Goal: Navigation & Orientation: Find specific page/section

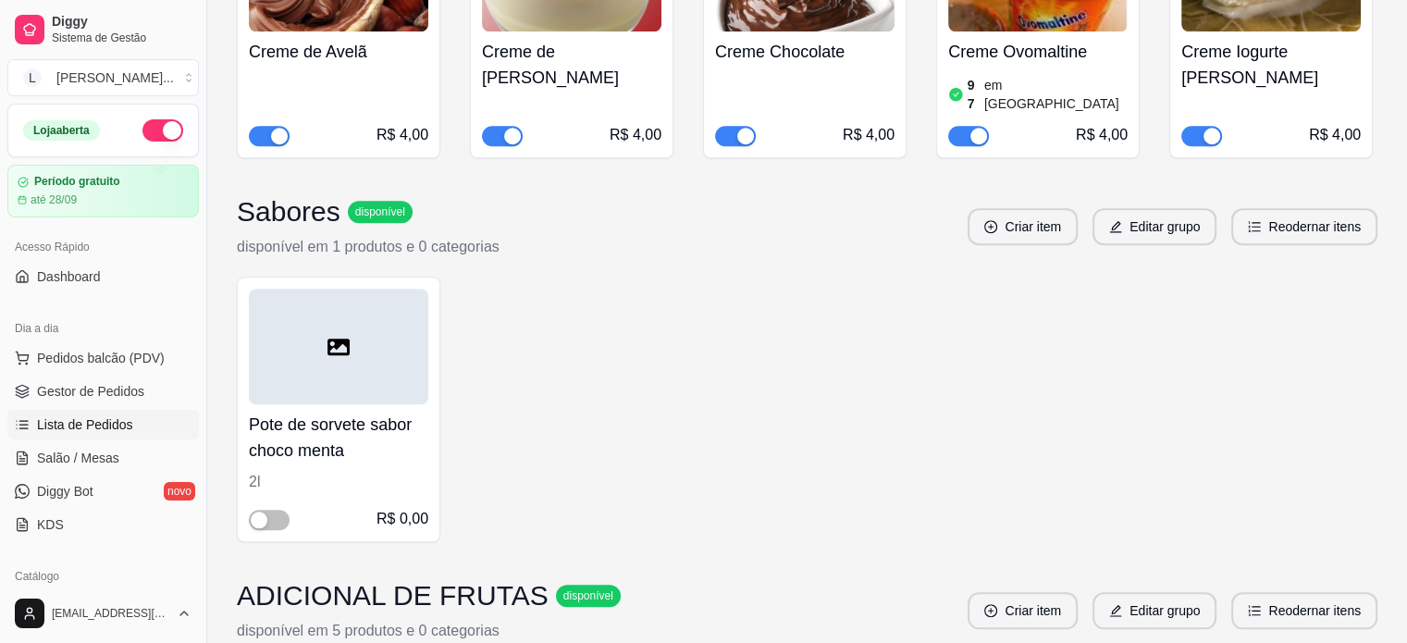
click at [104, 423] on span "Lista de Pedidos" at bounding box center [85, 424] width 96 height 19
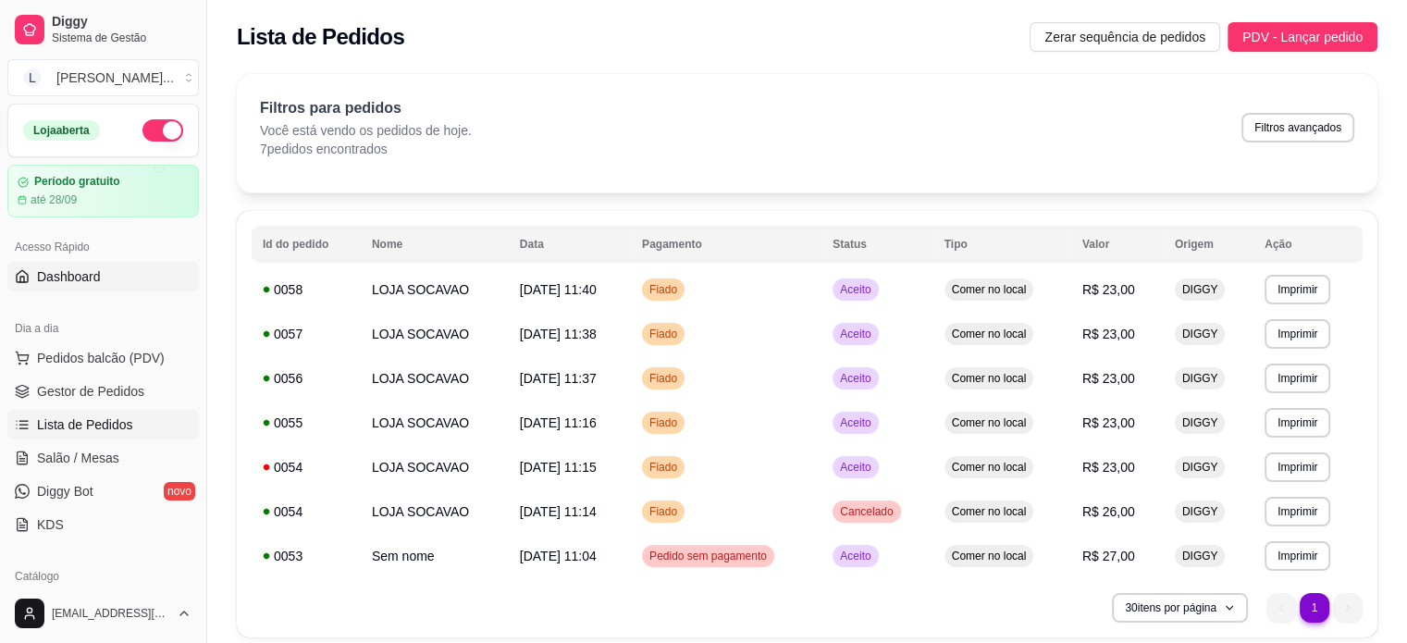
click at [100, 274] on link "Dashboard" at bounding box center [102, 277] width 191 height 30
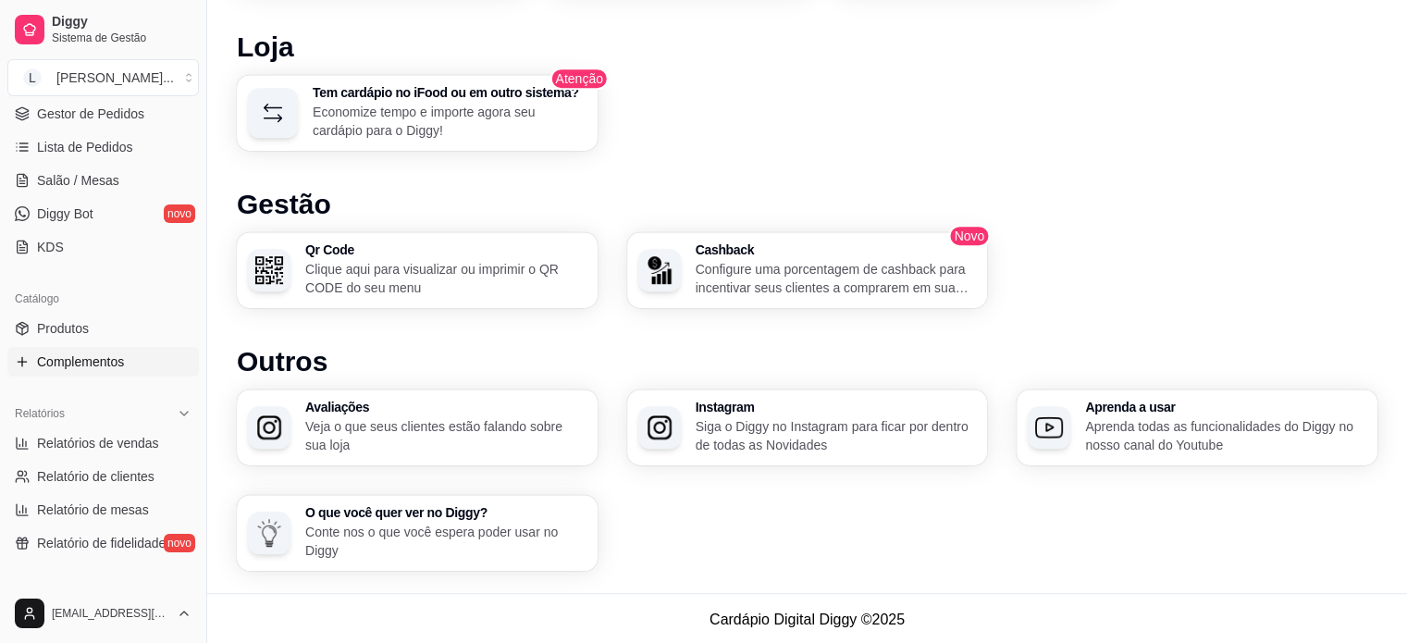
scroll to position [185, 0]
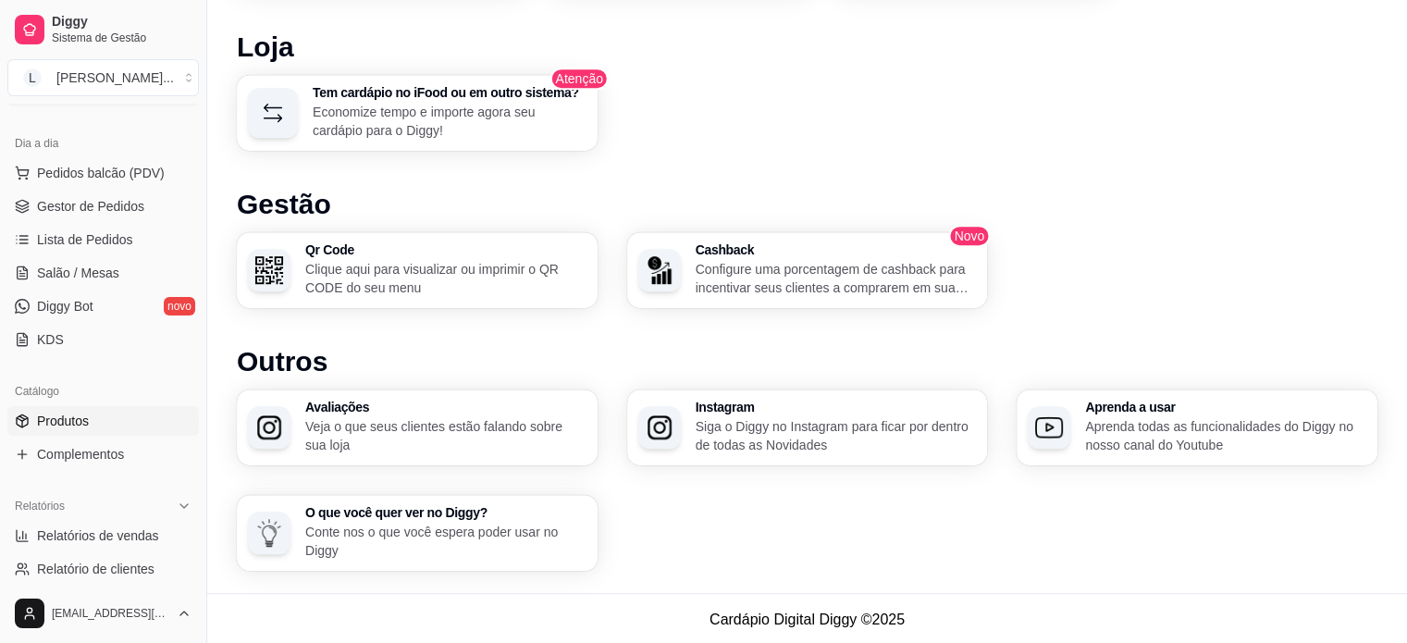
click at [31, 418] on link "Produtos" at bounding box center [102, 421] width 191 height 30
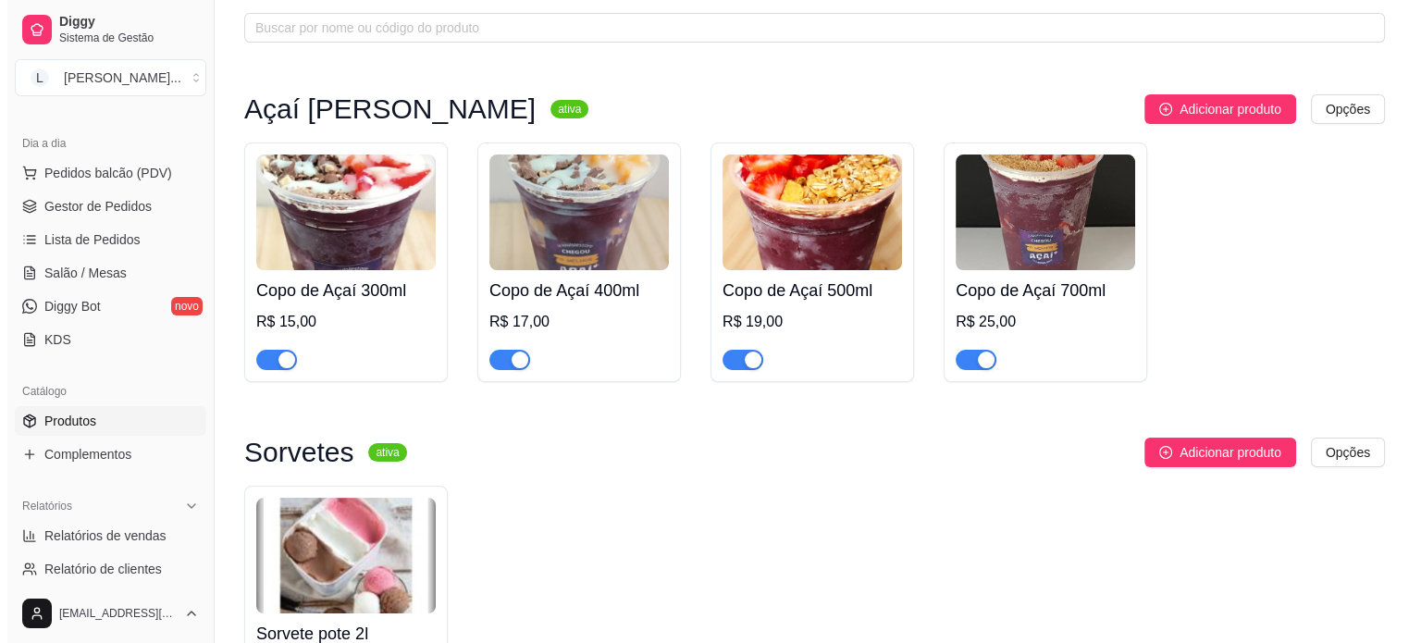
scroll to position [82, 0]
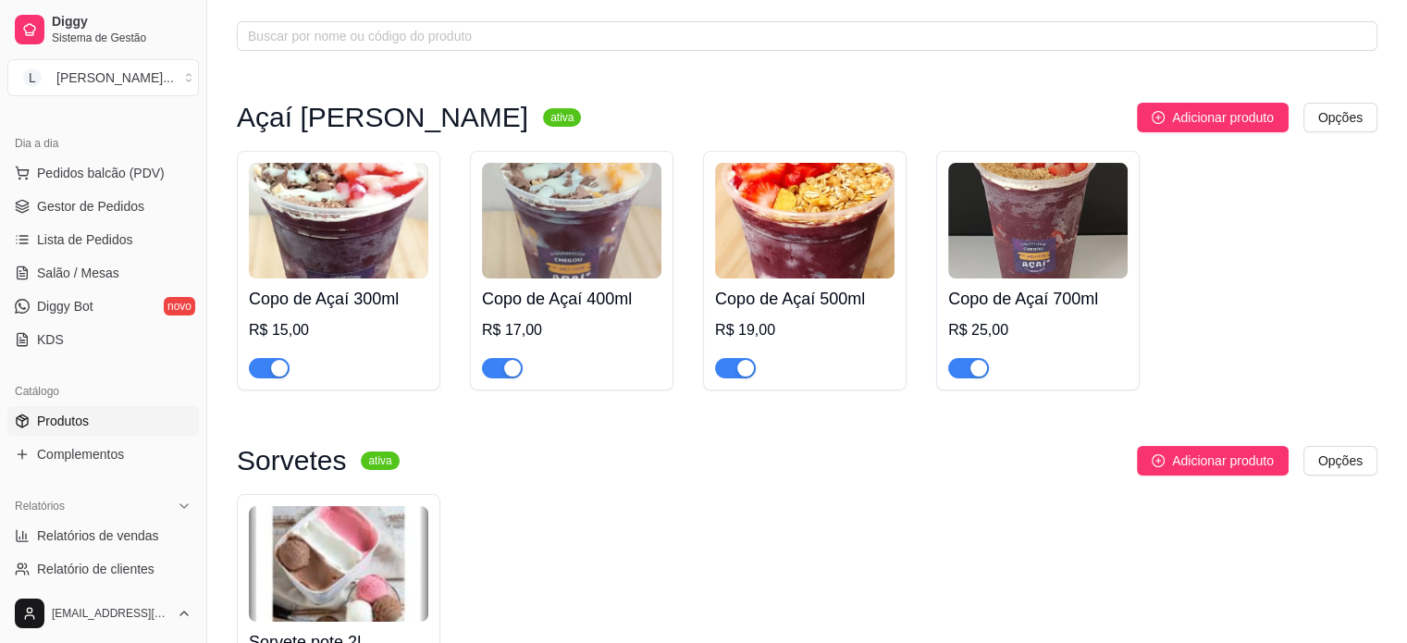
click at [314, 261] on img at bounding box center [338, 221] width 179 height 116
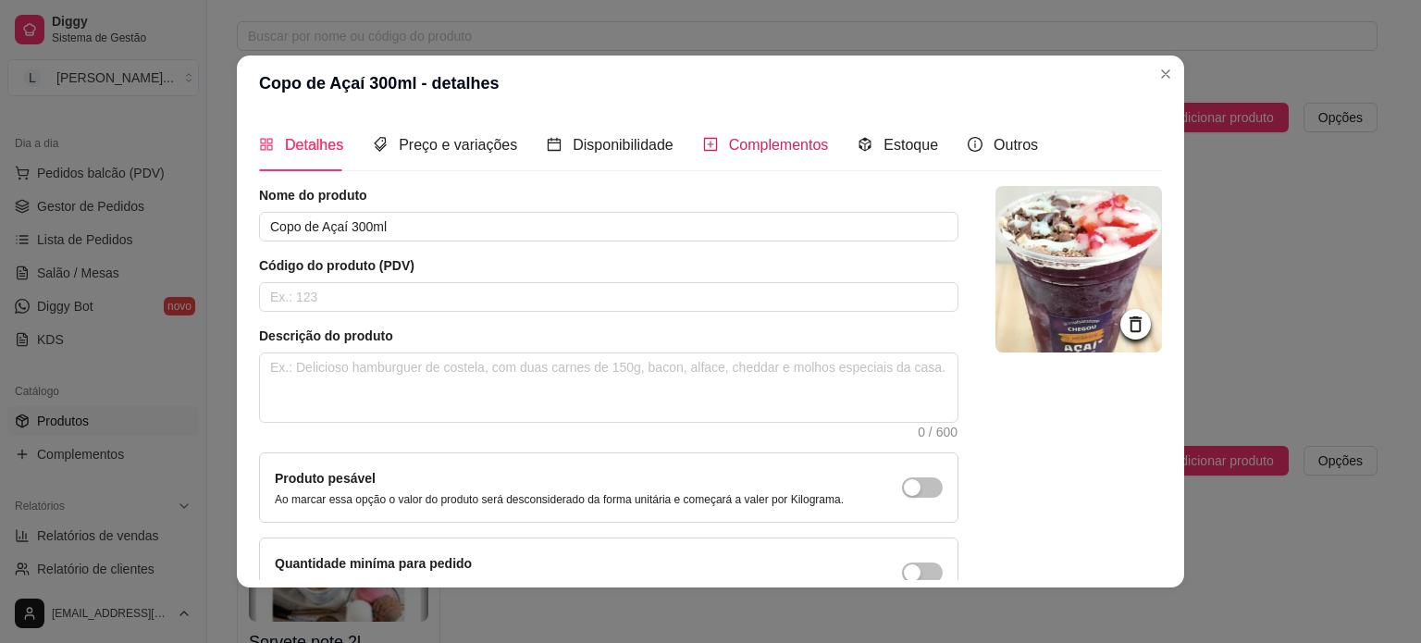
click at [783, 140] on span "Complementos" at bounding box center [779, 145] width 100 height 16
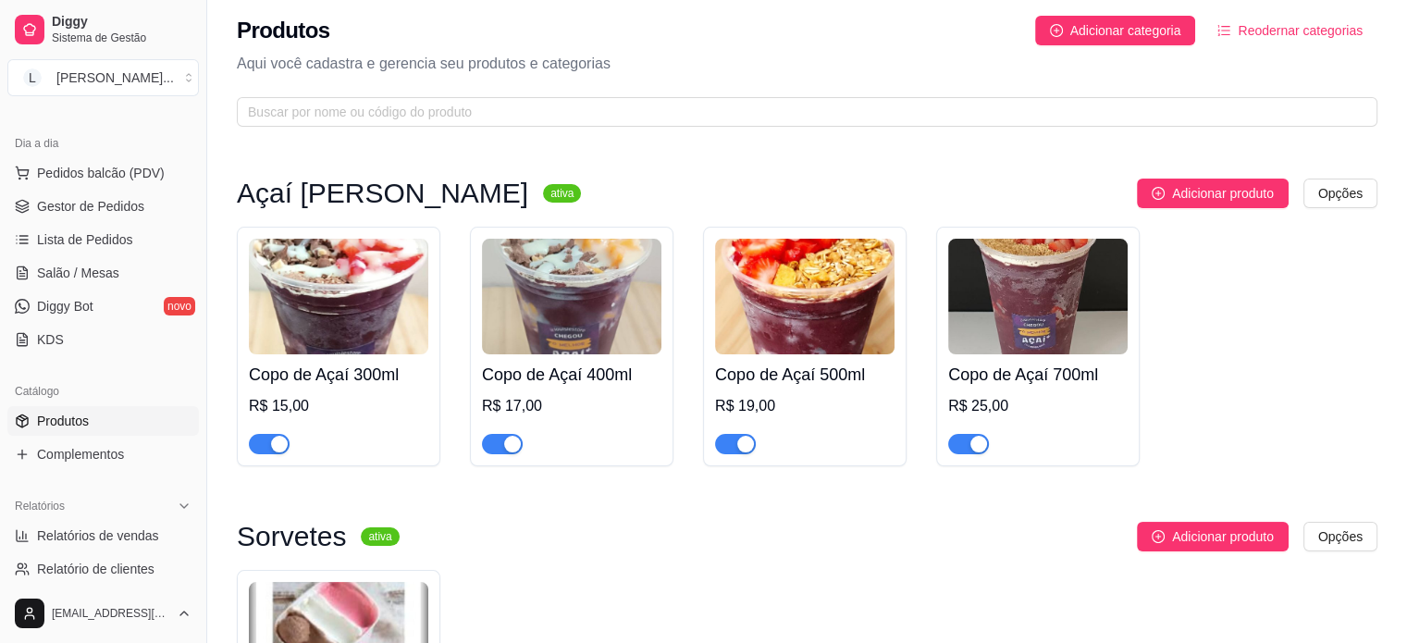
scroll to position [0, 0]
